Goal: Transaction & Acquisition: Purchase product/service

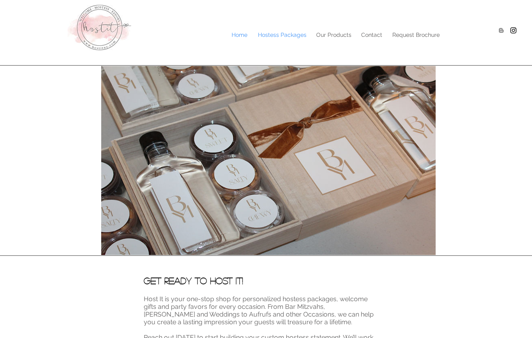
click at [295, 36] on p "Hostess Packages" at bounding box center [282, 35] width 57 height 12
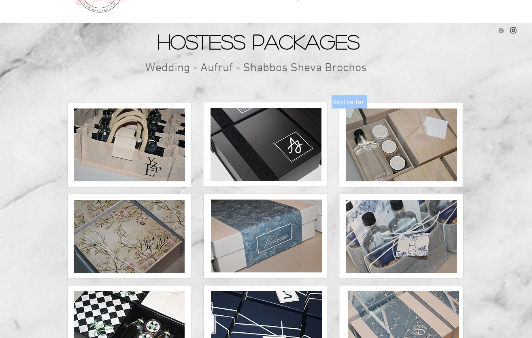
scroll to position [38, 0]
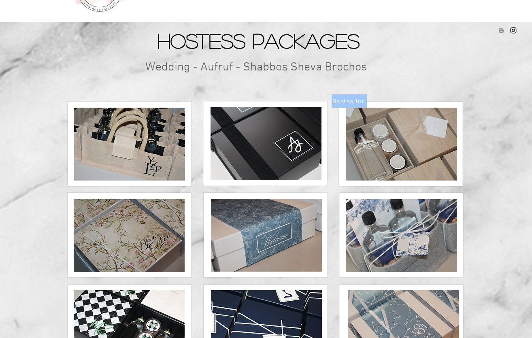
click at [416, 265] on img at bounding box center [401, 235] width 111 height 73
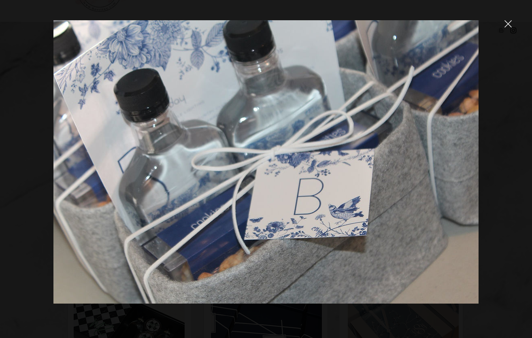
click at [512, 24] on div at bounding box center [266, 169] width 532 height 338
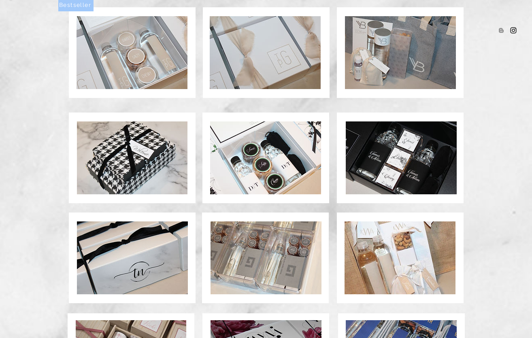
scroll to position [431, 0]
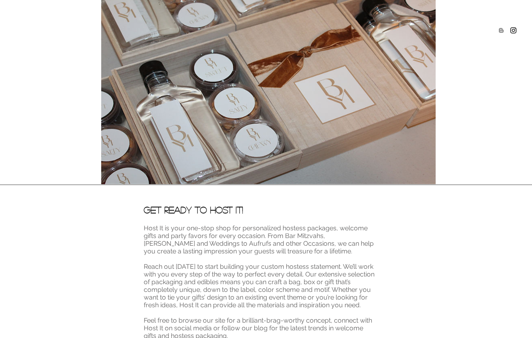
scroll to position [134, 0]
